Goal: Task Accomplishment & Management: Use online tool/utility

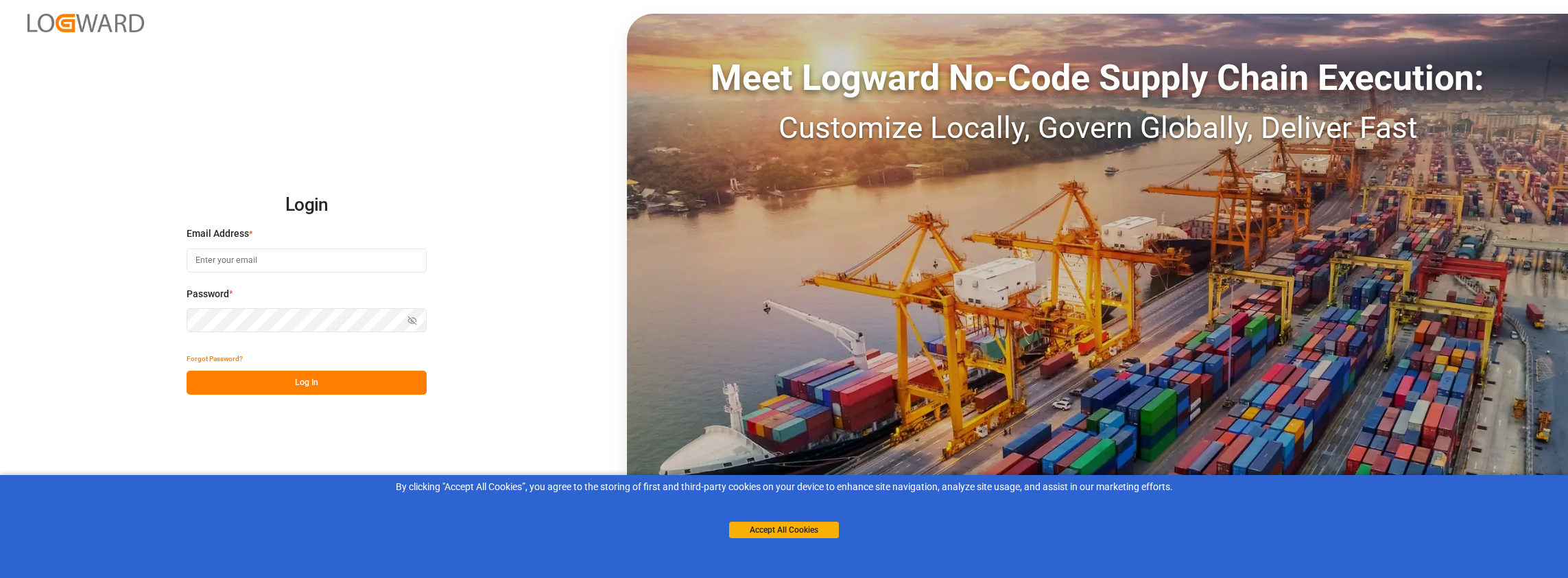
click at [329, 282] on div "Email Address *" at bounding box center [306, 256] width 240 height 60
click at [328, 259] on input at bounding box center [306, 260] width 240 height 24
type input "[PERSON_NAME][EMAIL_ADDRESS][PERSON_NAME][DOMAIN_NAME]"
click at [278, 389] on button "Log In" at bounding box center [306, 383] width 240 height 24
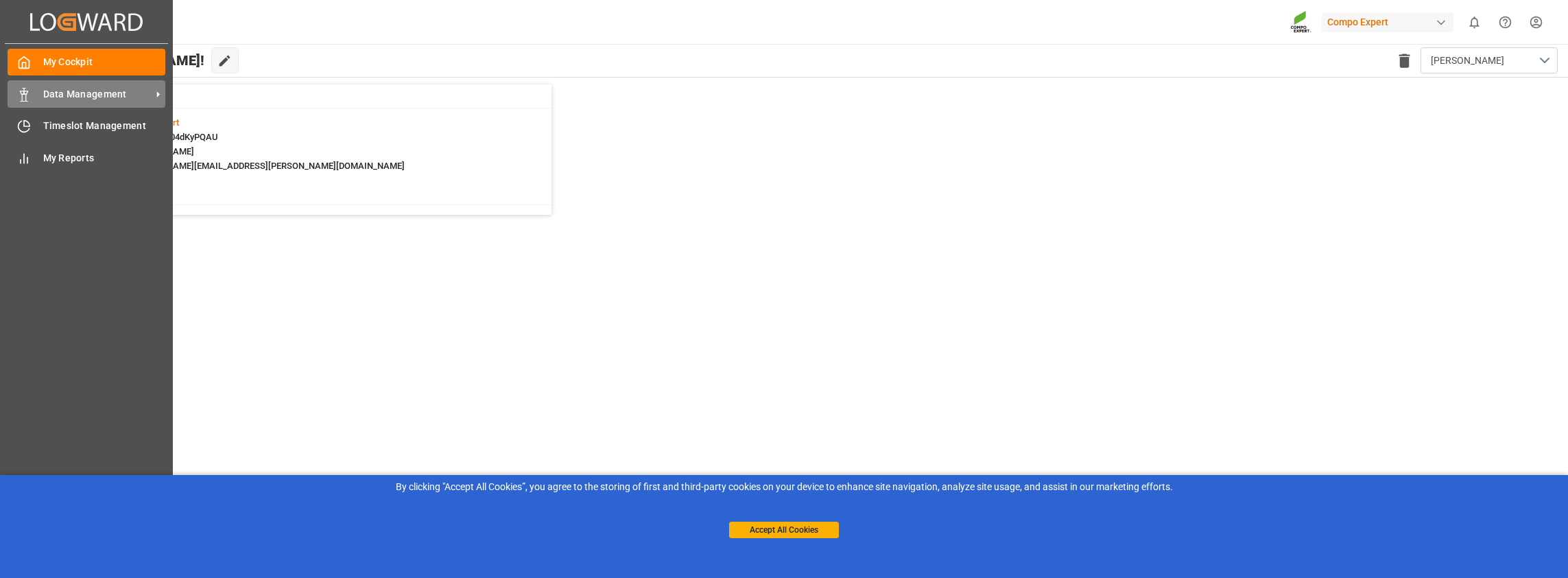
click at [31, 97] on div "Data Management Data Management" at bounding box center [86, 94] width 157 height 27
click at [86, 96] on span "Data Management" at bounding box center [97, 94] width 108 height 14
click at [60, 99] on span "Data Management" at bounding box center [97, 94] width 108 height 14
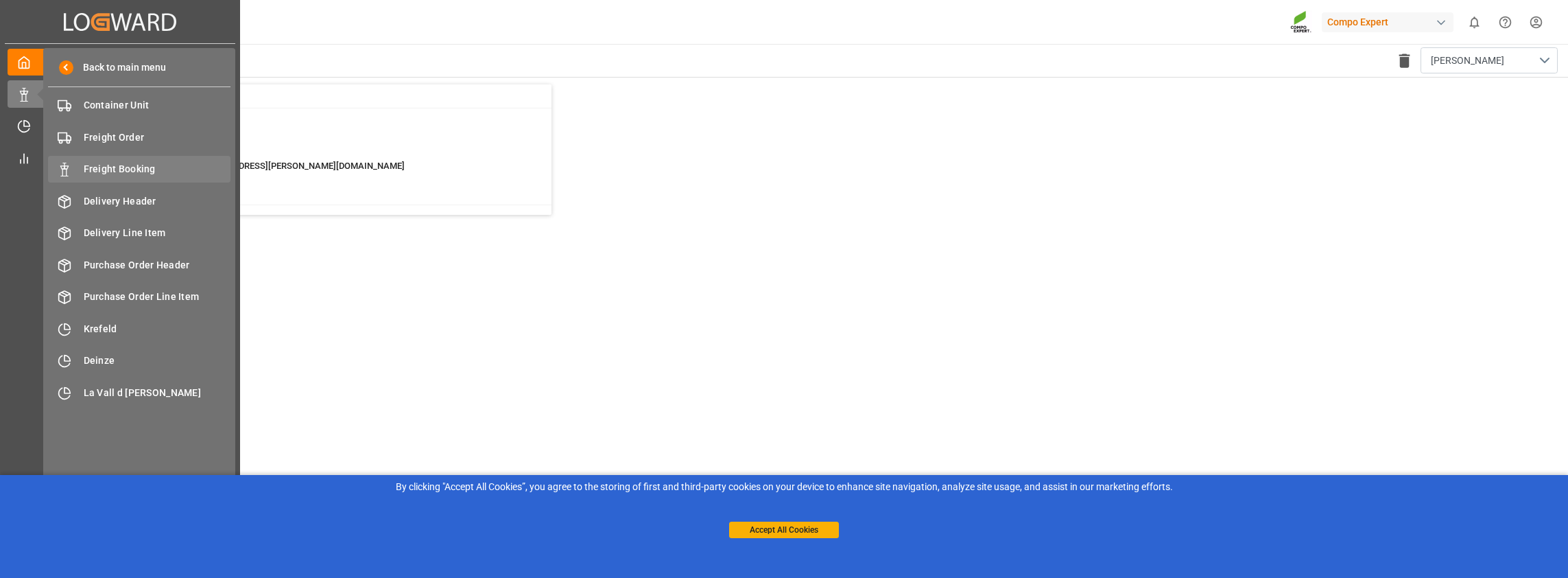
click at [132, 166] on span "Freight Booking" at bounding box center [157, 169] width 148 height 14
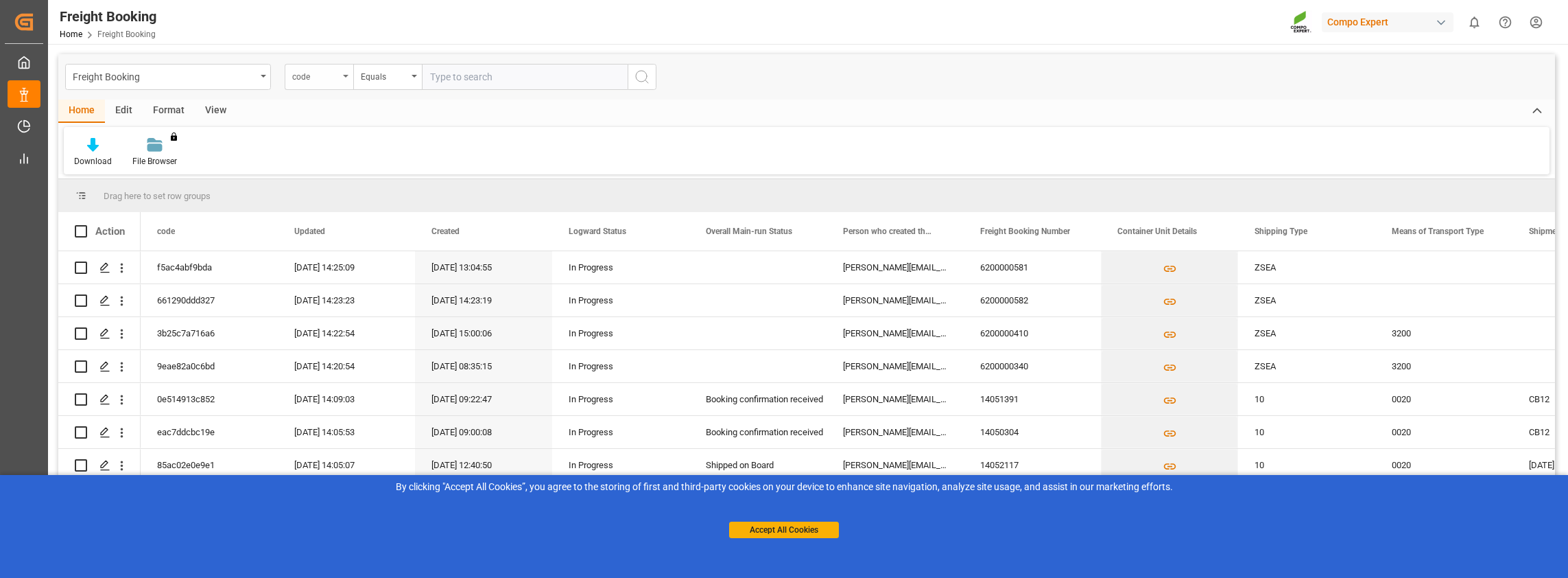
click at [295, 73] on div "code" at bounding box center [316, 75] width 47 height 16
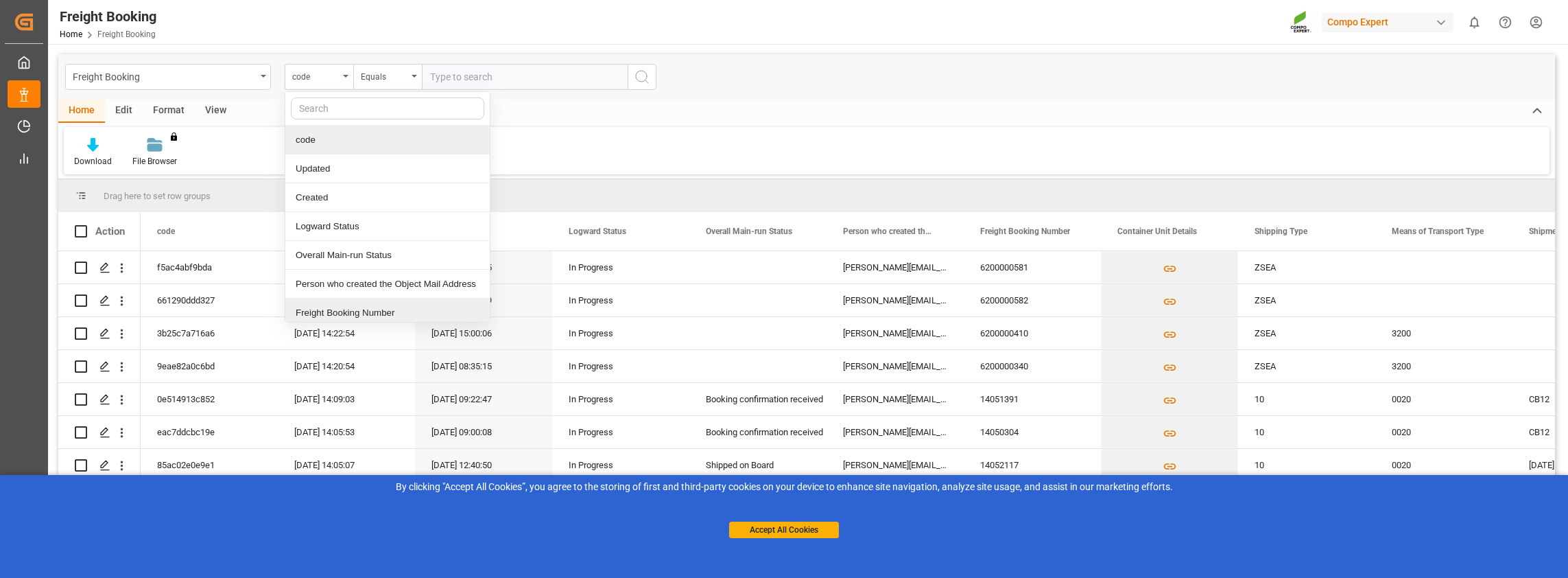
click at [335, 316] on div "Freight Booking Number" at bounding box center [387, 313] width 204 height 29
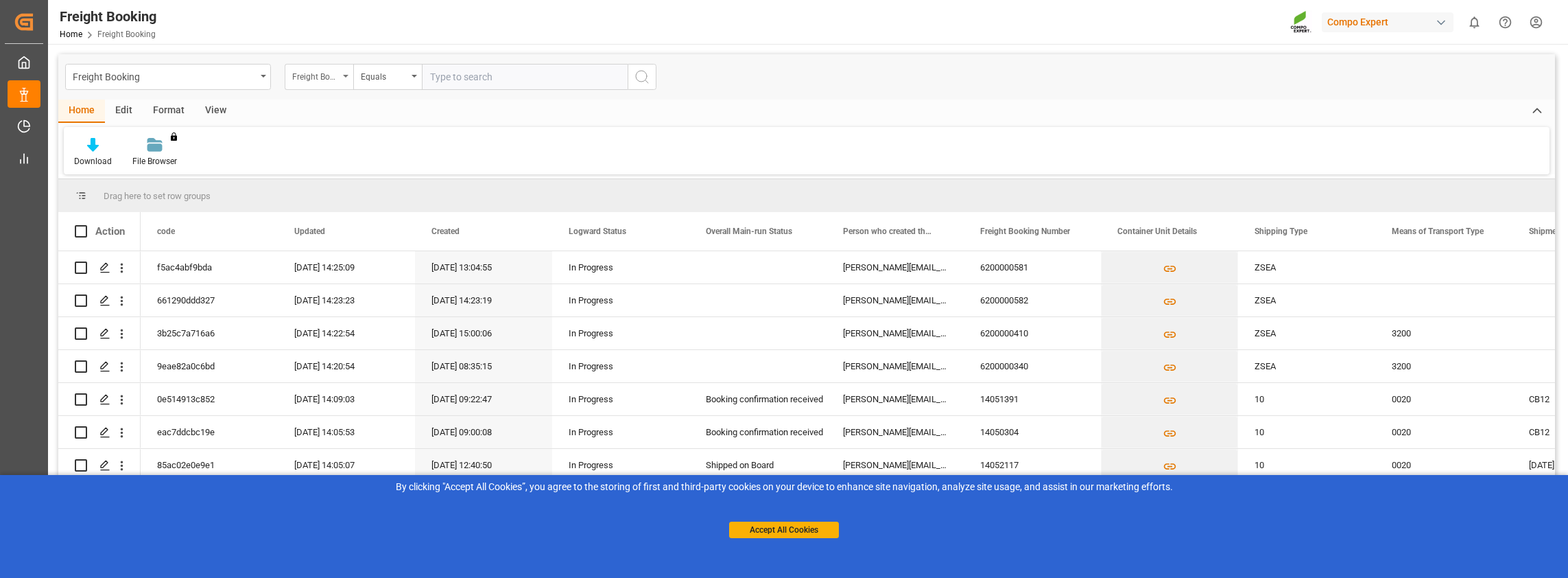
click at [333, 77] on div "Freight Booking Number" at bounding box center [316, 75] width 47 height 16
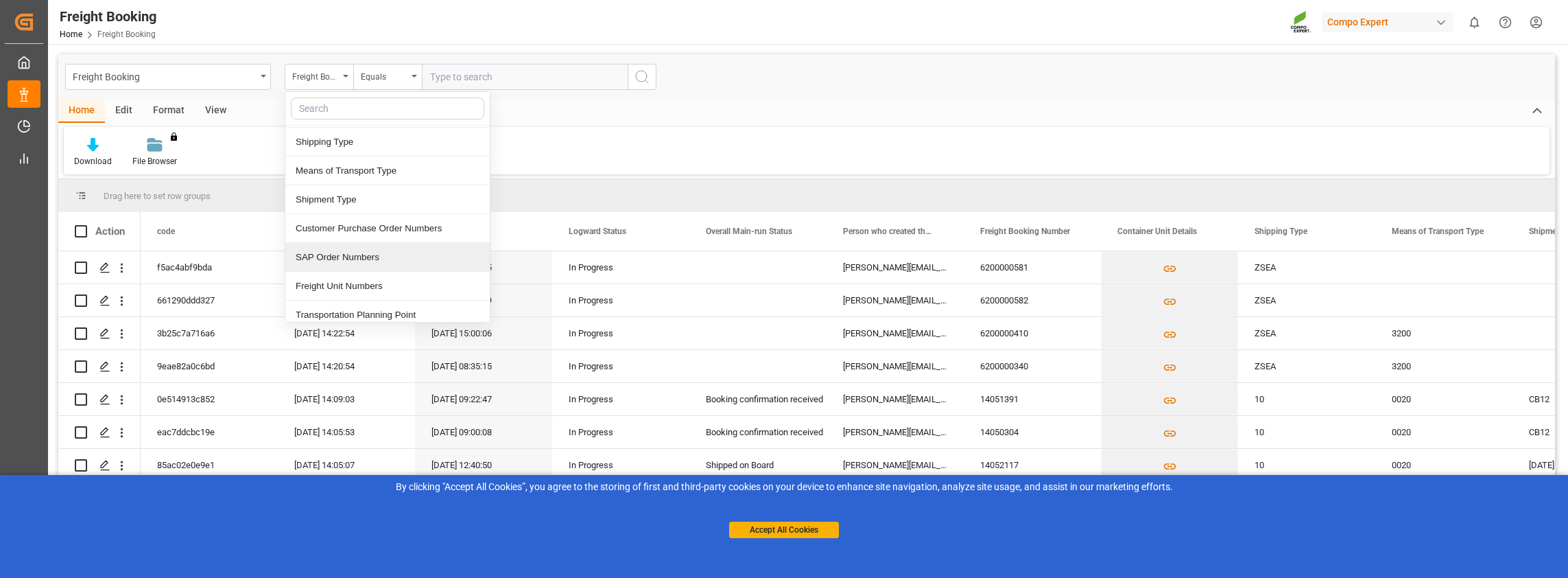
scroll to position [206, 0]
click at [314, 248] on div "SAP Order Numbers" at bounding box center [387, 251] width 204 height 29
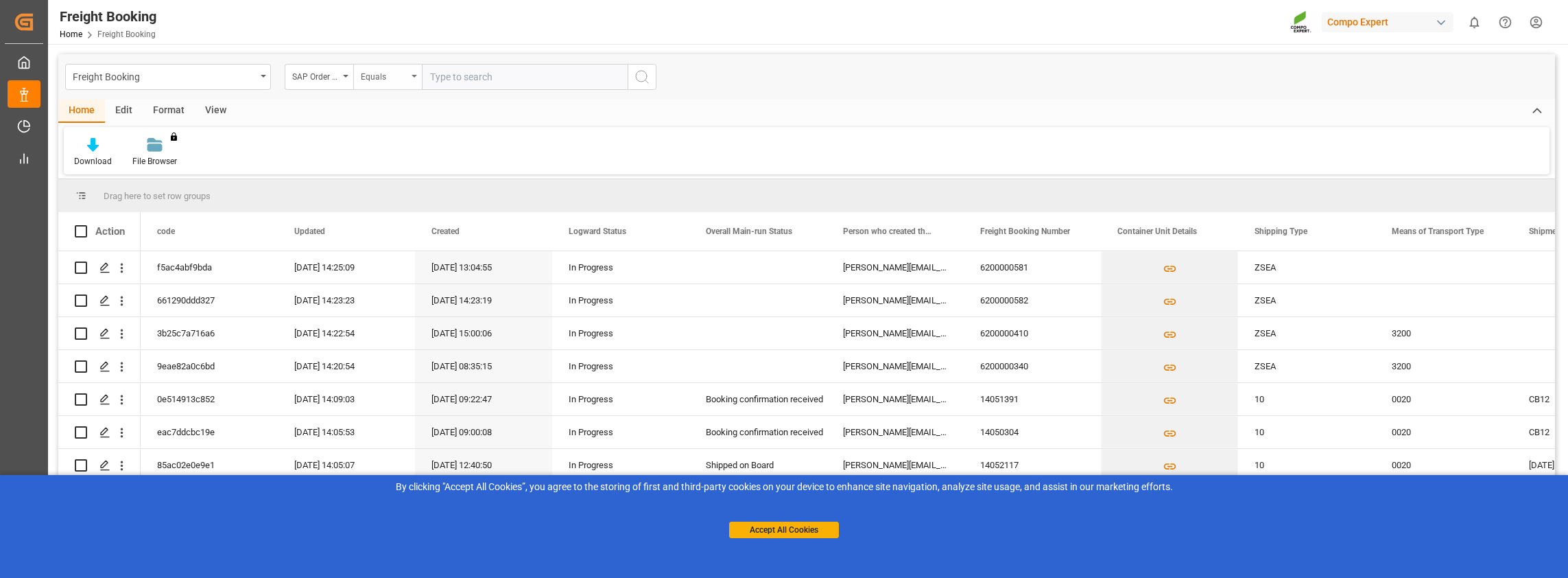
click at [373, 84] on div "Equals" at bounding box center [388, 77] width 68 height 26
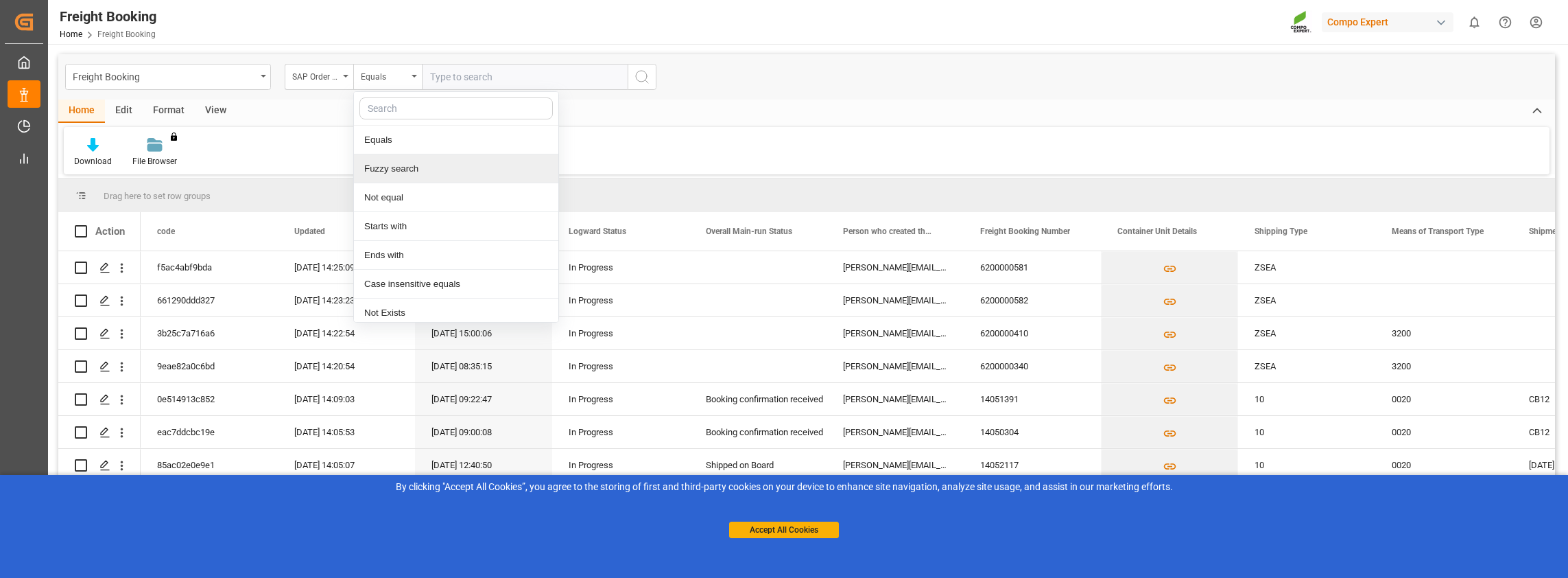
click at [390, 166] on div "Fuzzy search" at bounding box center [456, 169] width 204 height 29
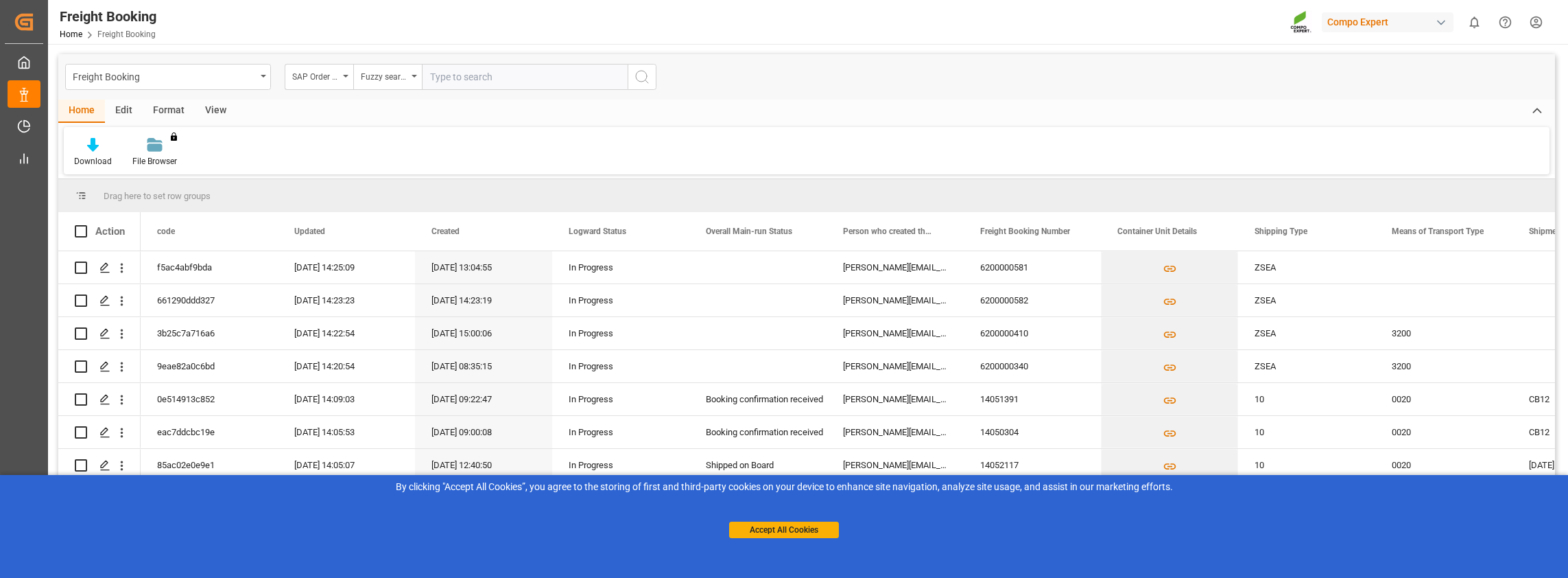
click at [458, 81] on input "text" at bounding box center [524, 77] width 206 height 26
paste input "4510362762"
type input "4510362762"
click at [641, 77] on icon "search button" at bounding box center [642, 77] width 16 height 16
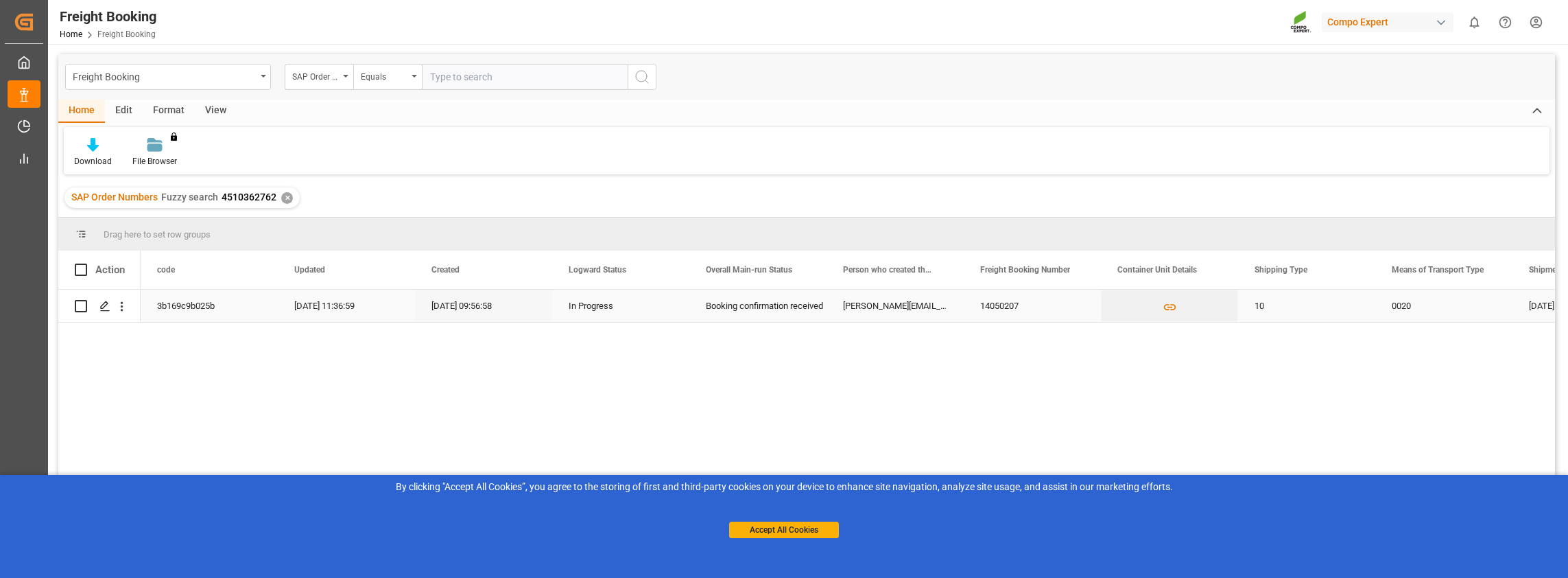
click at [183, 305] on div "3b169c9b025b" at bounding box center [209, 305] width 137 height 32
click at [212, 313] on div "3b169c9b025b" at bounding box center [209, 305] width 137 height 32
click at [103, 311] on icon "Press SPACE to select this row." at bounding box center [105, 306] width 11 height 11
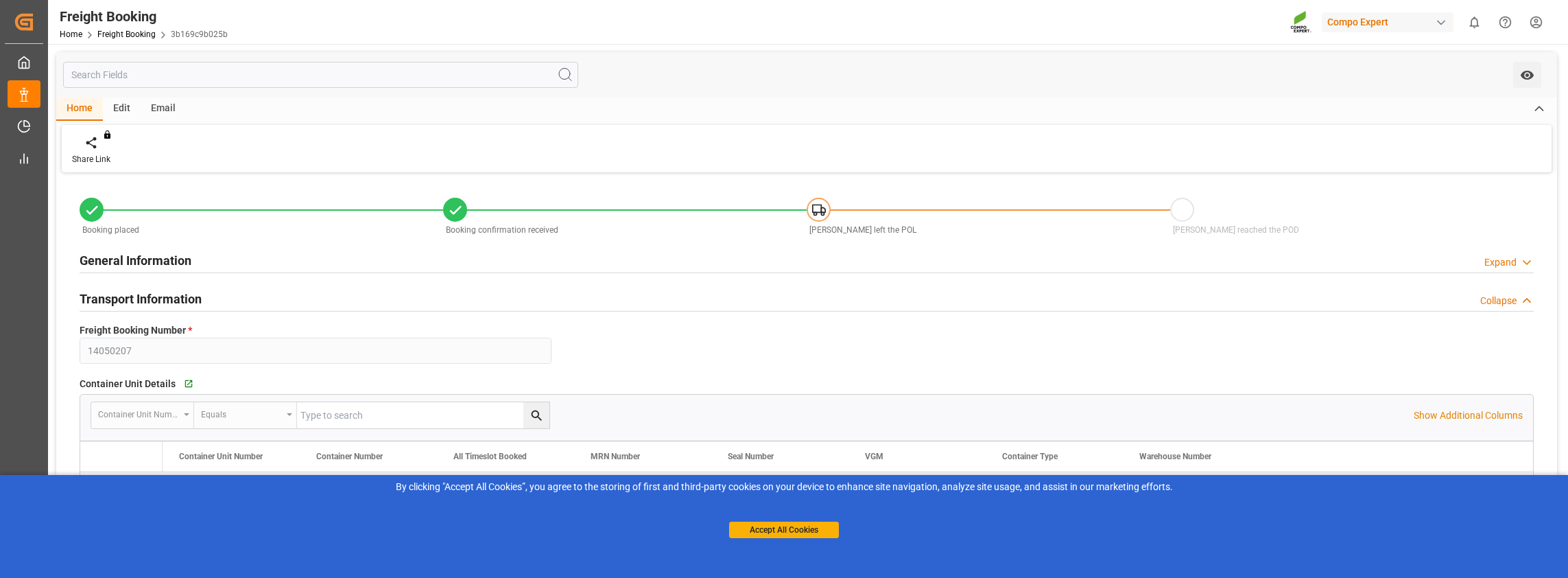
type input "CMDU"
type input "9365788"
type input "ESVLC"
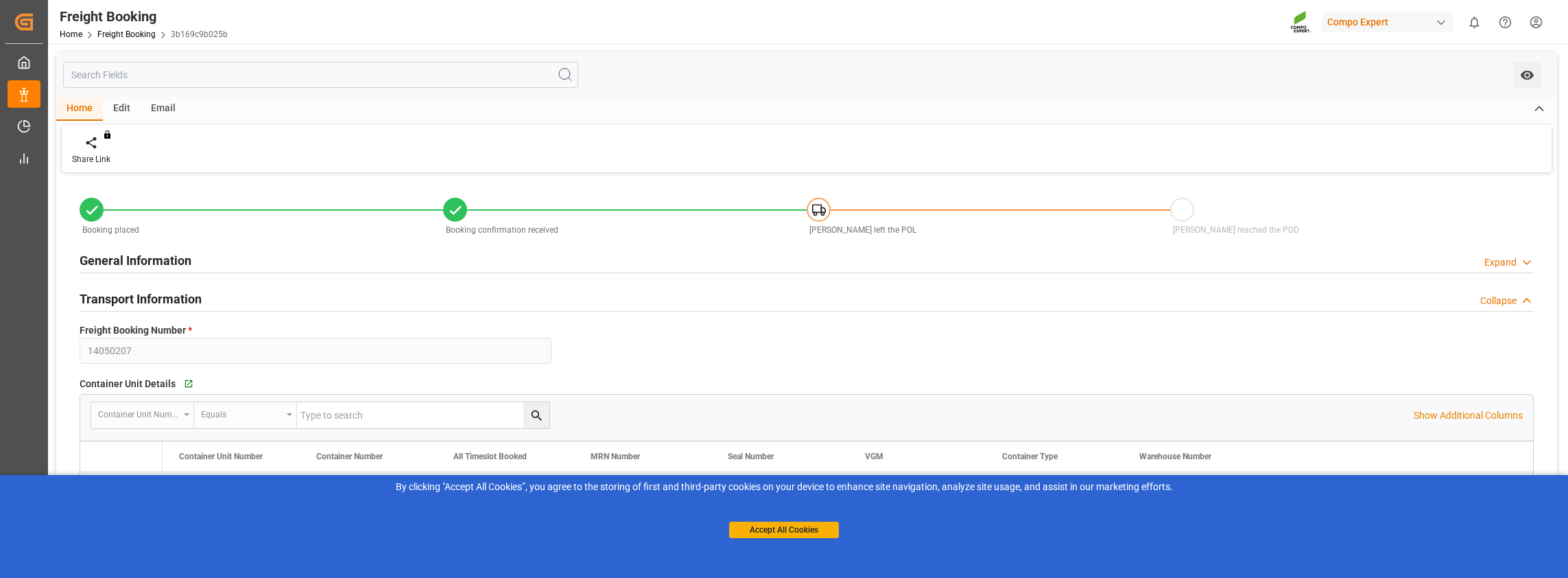
type input "INMAA"
type input "20"
type input "24576"
type input "[DATE] 00:00"
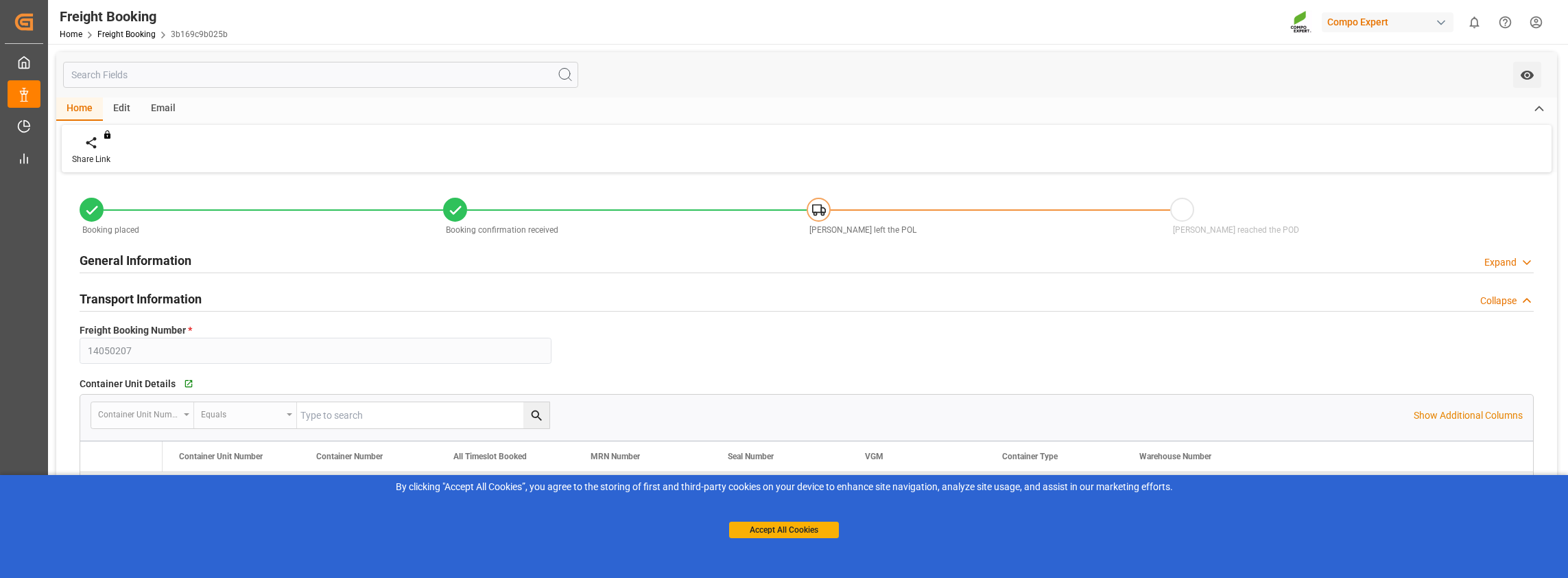
type input "[DATE] 00:00"
type input "[DATE] 08:00"
type input "[DATE] 18:00"
type input "[DATE] 09:57"
type input "[DATE] 07:56"
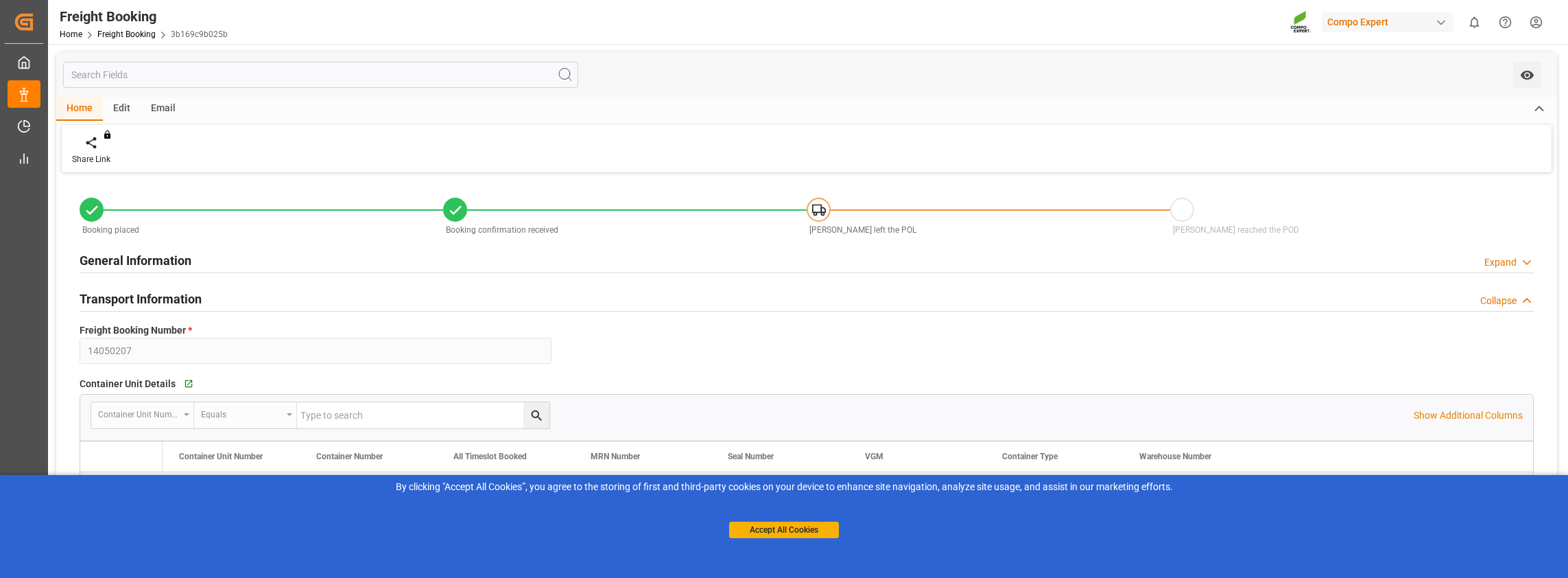
type input "[DATE] 07:56"
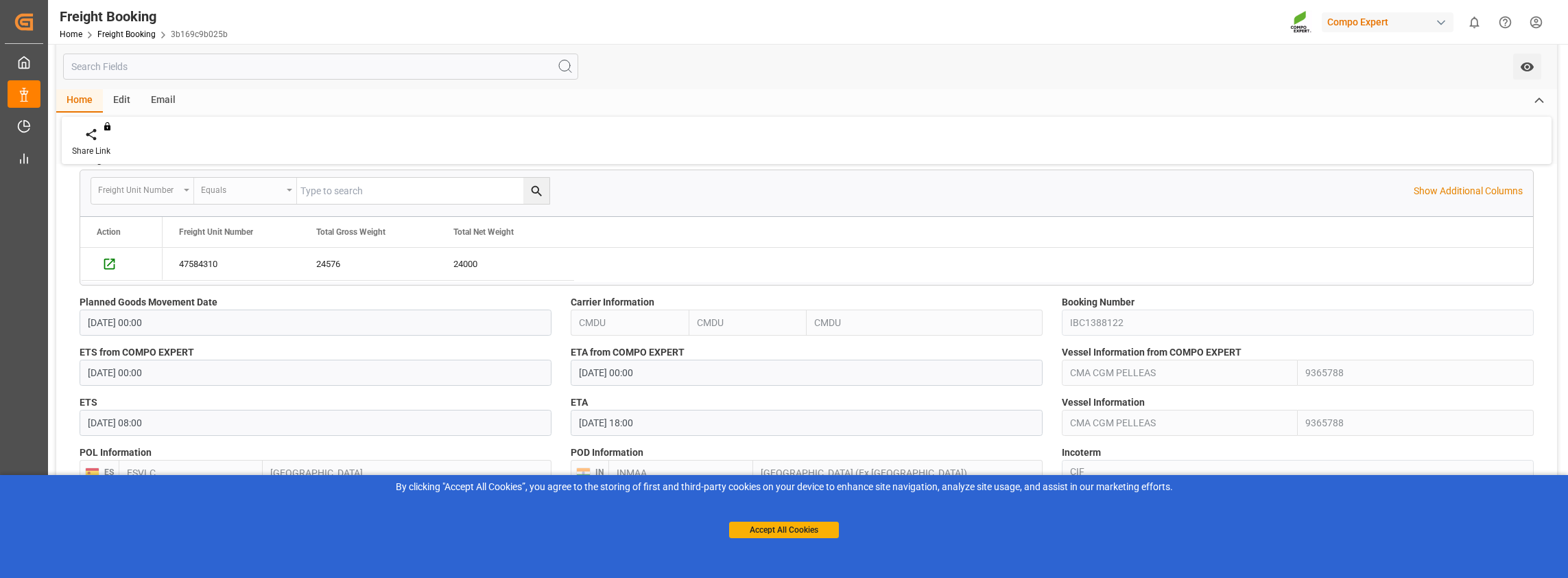
scroll to position [755, 0]
